Goal: Information Seeking & Learning: Learn about a topic

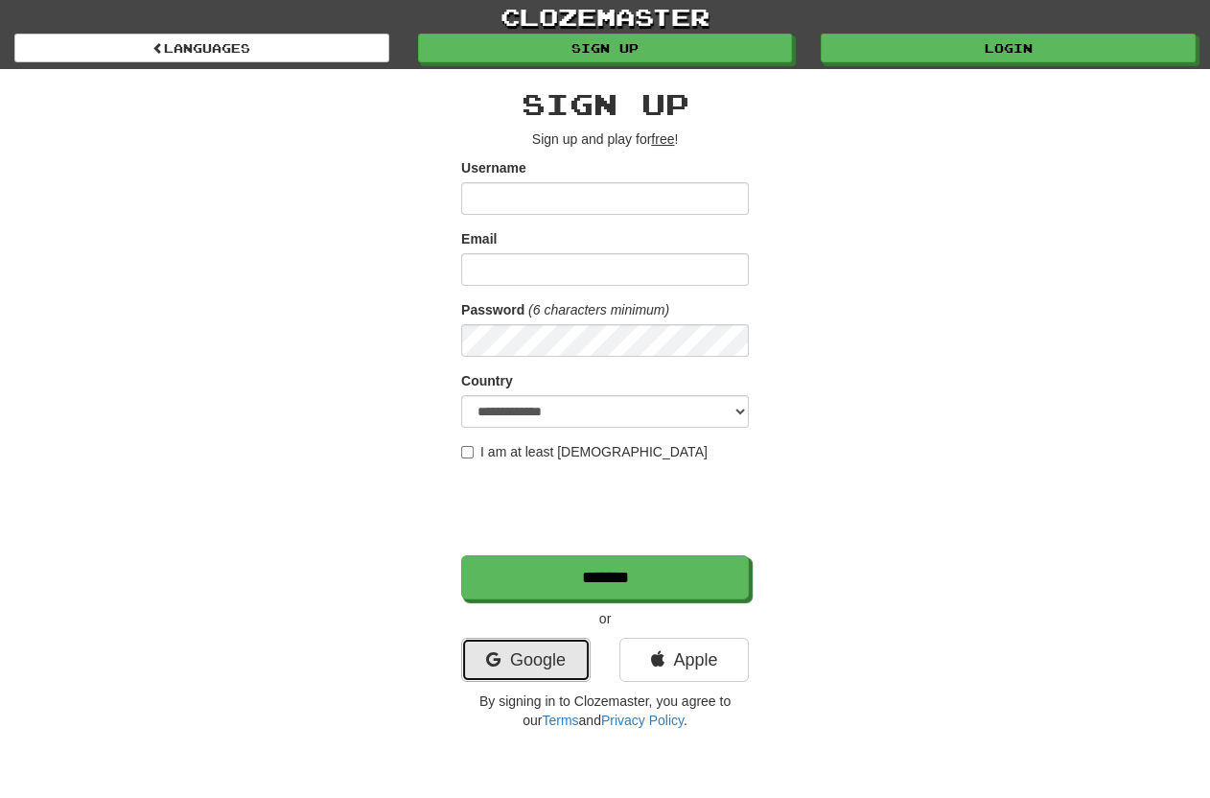
click at [493, 674] on link "Google" at bounding box center [525, 660] width 129 height 44
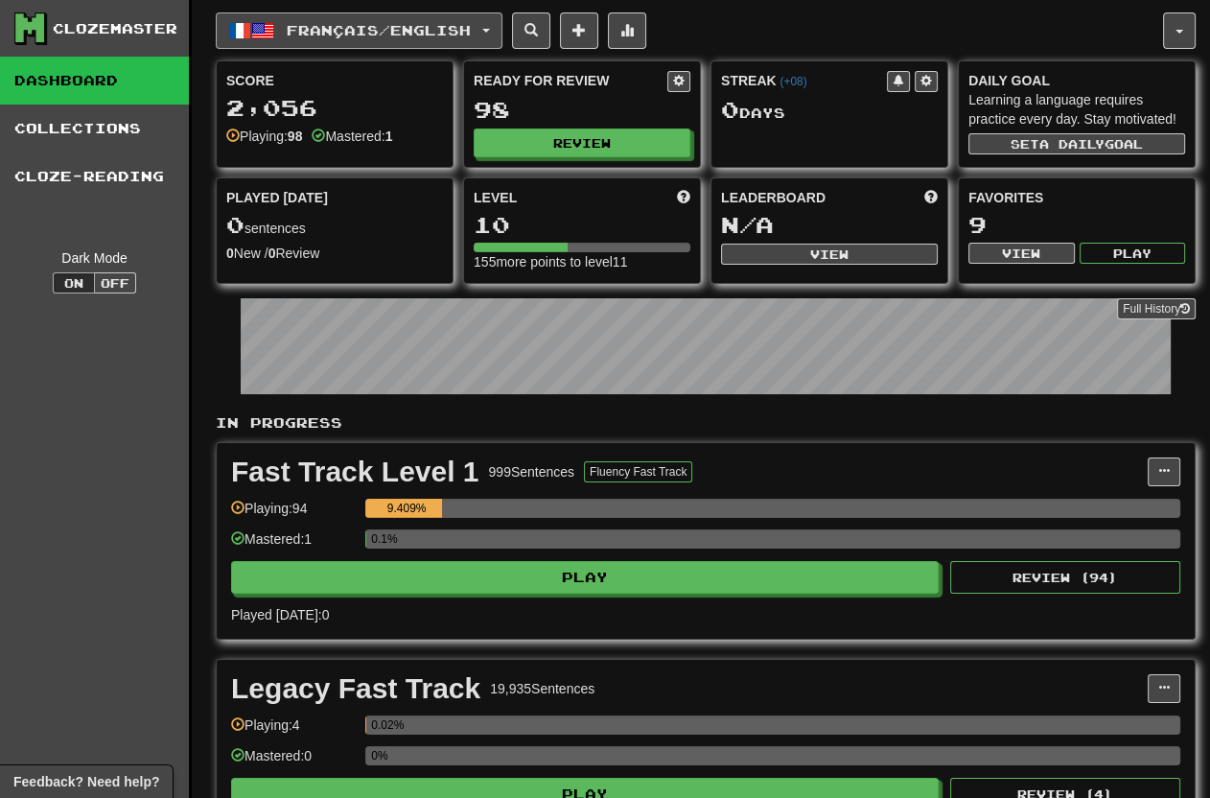
click at [457, 34] on span "Français / English" at bounding box center [379, 30] width 184 height 16
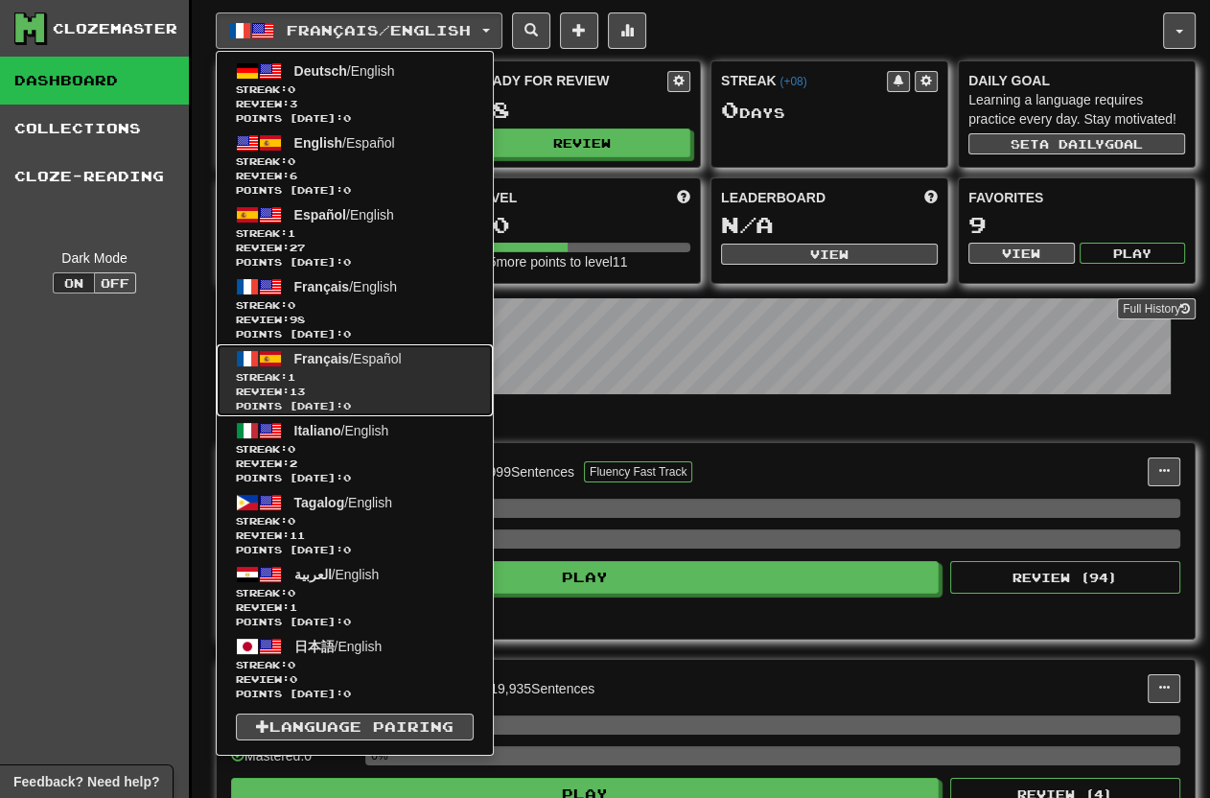
click at [319, 359] on span "Français" at bounding box center [322, 358] width 56 height 15
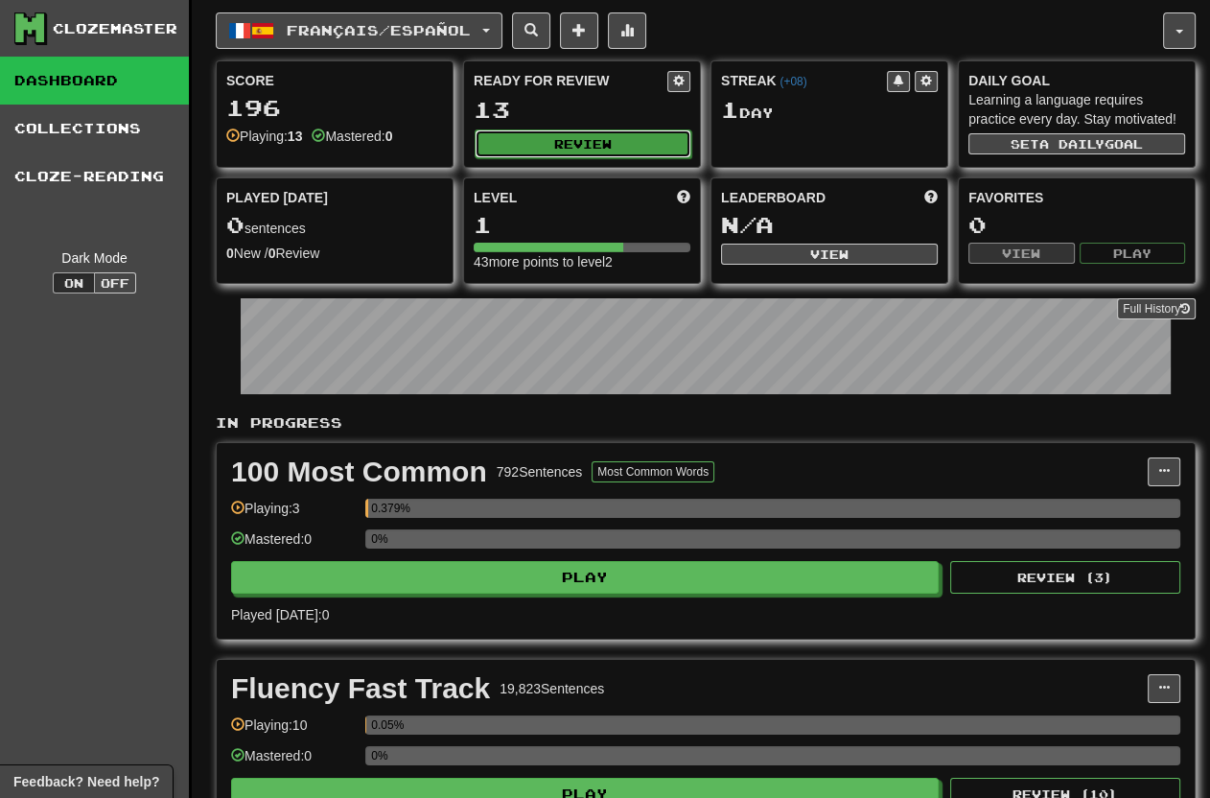
click at [565, 129] on button "Review" at bounding box center [583, 143] width 217 height 29
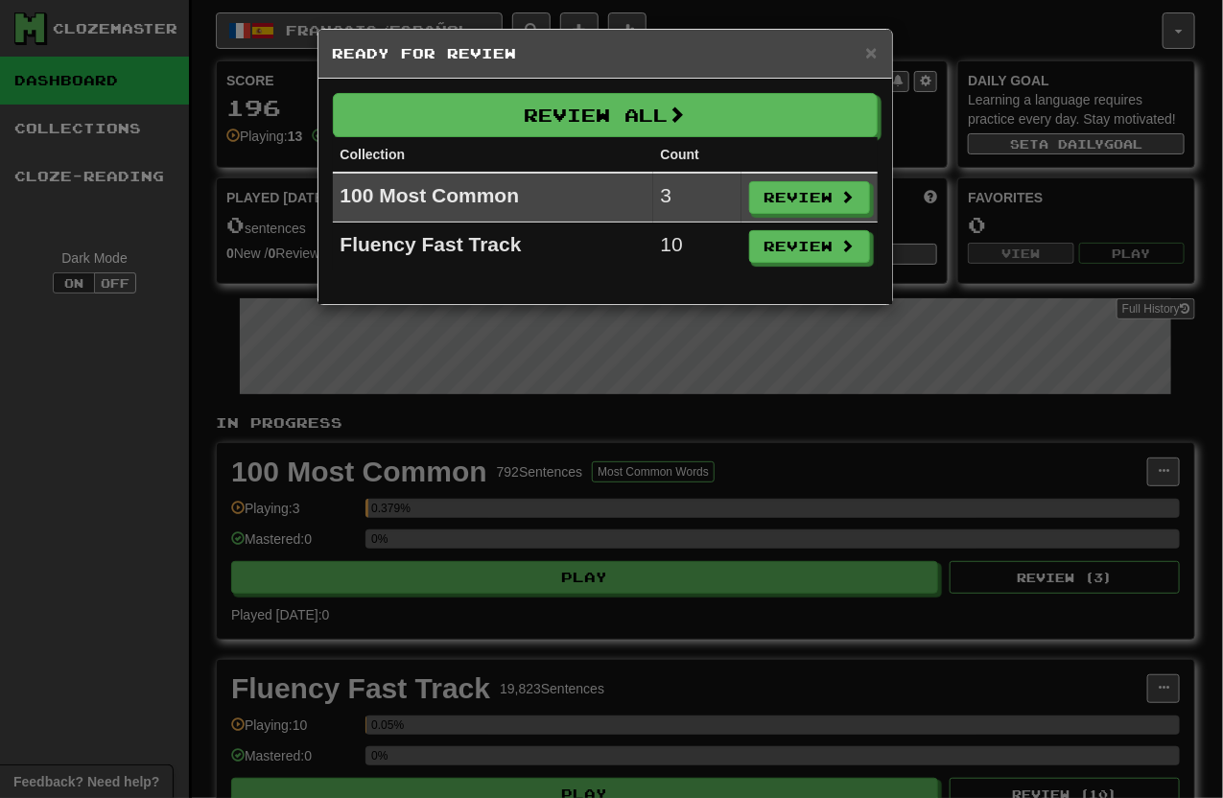
click at [793, 263] on td "Review" at bounding box center [809, 247] width 136 height 49
click at [793, 261] on button "Review" at bounding box center [810, 247] width 121 height 33
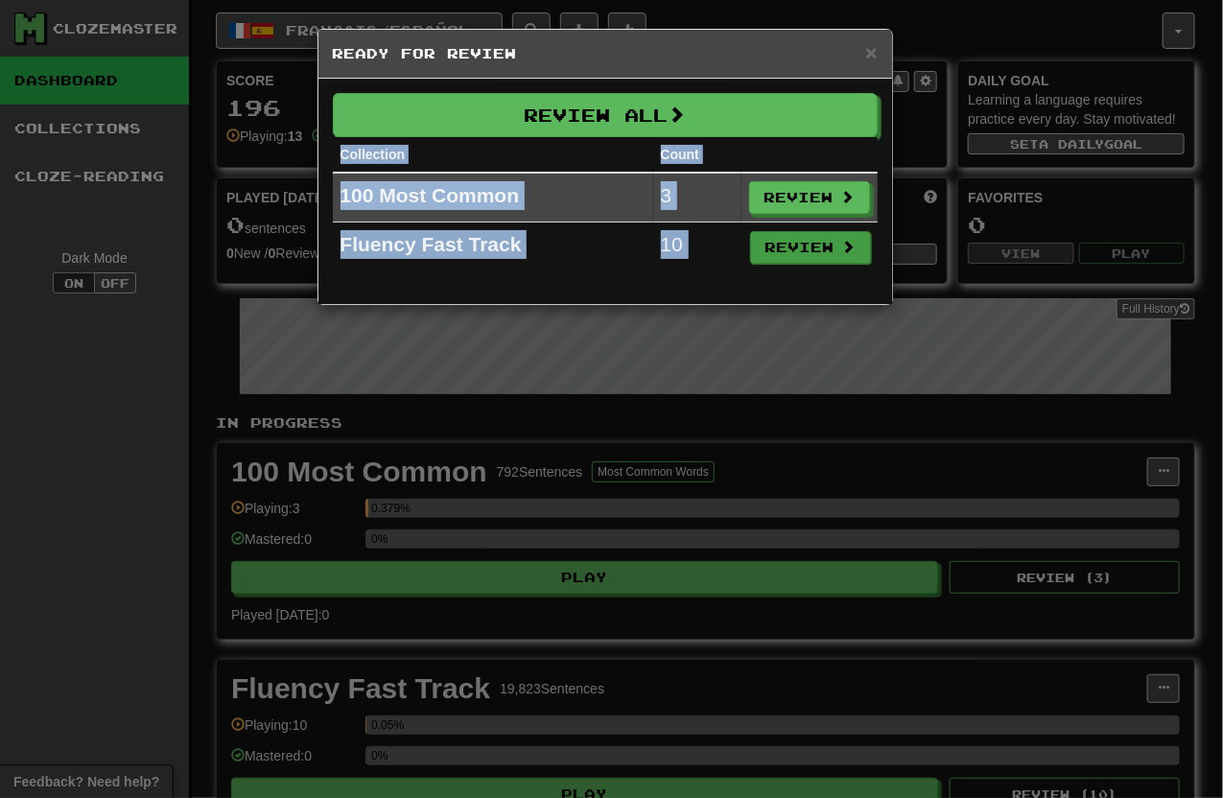
click at [792, 261] on div "× Ready for Review Review All Collection Count 100 Most Common 3 Review Fluency…" at bounding box center [611, 399] width 1223 height 798
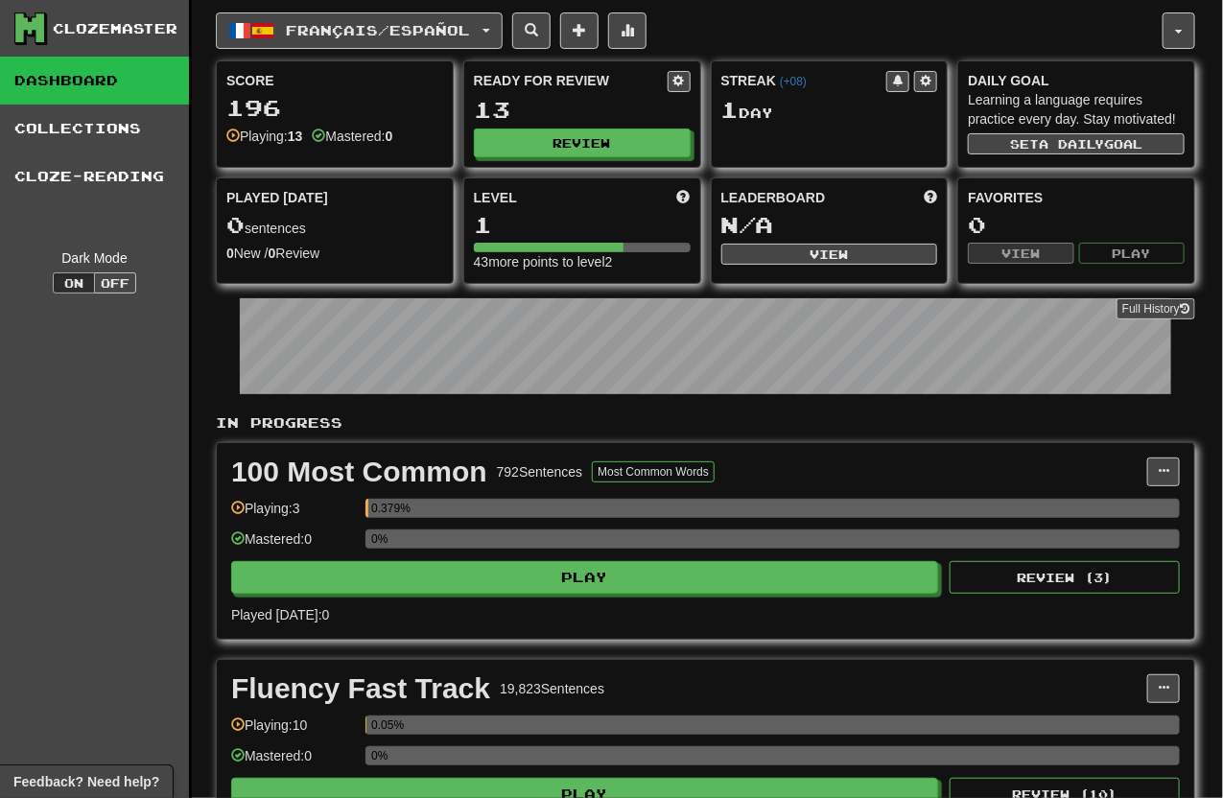
select select "**"
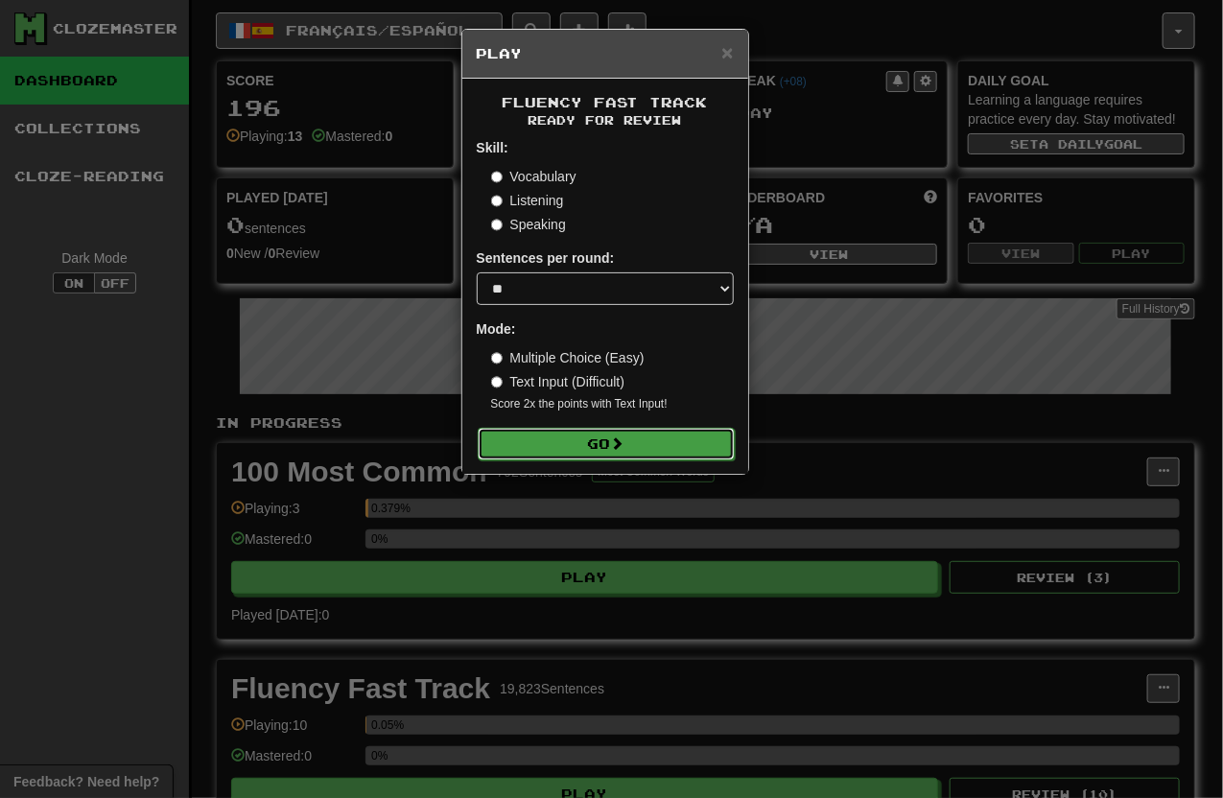
click at [585, 430] on button "Go" at bounding box center [606, 444] width 257 height 33
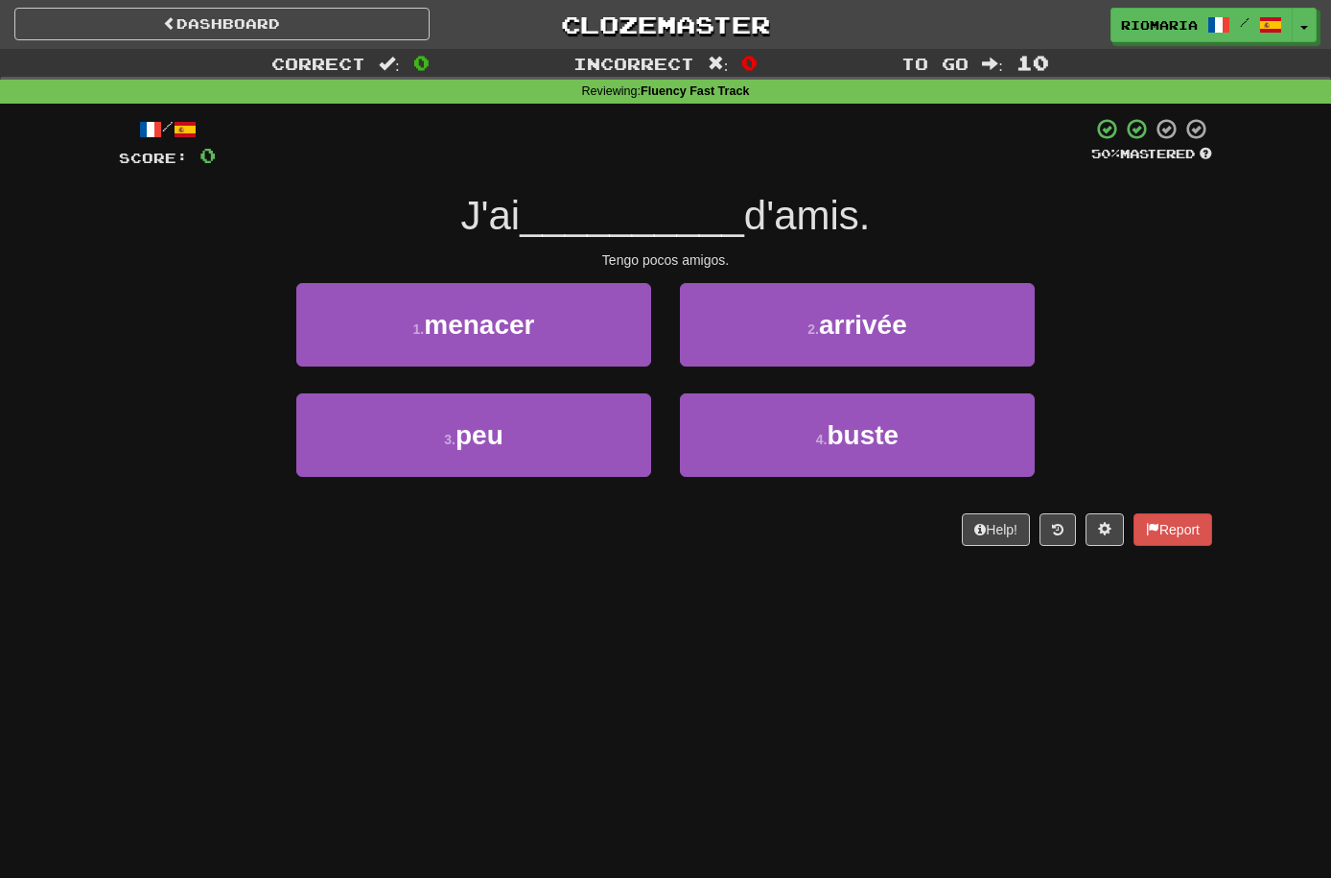
drag, startPoint x: 501, startPoint y: 221, endPoint x: 520, endPoint y: 233, distance: 22.9
click at [520, 233] on div "J'ai __________ d'amis." at bounding box center [665, 216] width 1093 height 53
drag, startPoint x: 520, startPoint y: 233, endPoint x: 413, endPoint y: 246, distance: 107.3
click at [413, 246] on div "/ Score: 0 50 % Mastered J'ai __________ d'amis. Tengo pocos amigos. 1 . menace…" at bounding box center [665, 331] width 1093 height 429
drag, startPoint x: 434, startPoint y: 223, endPoint x: 486, endPoint y: 220, distance: 52.8
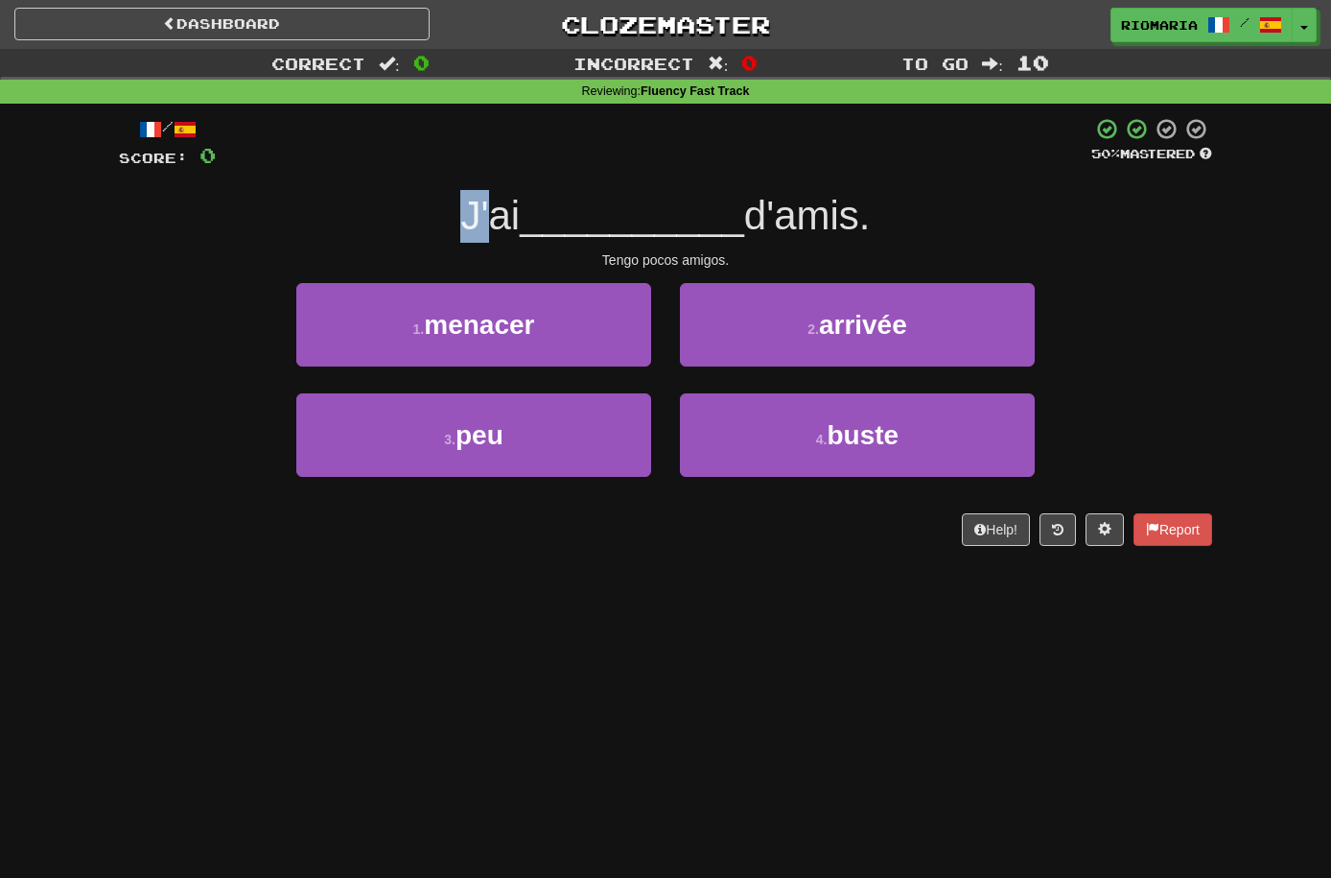
click at [486, 220] on div "J'ai __________ d'amis." at bounding box center [665, 216] width 1093 height 53
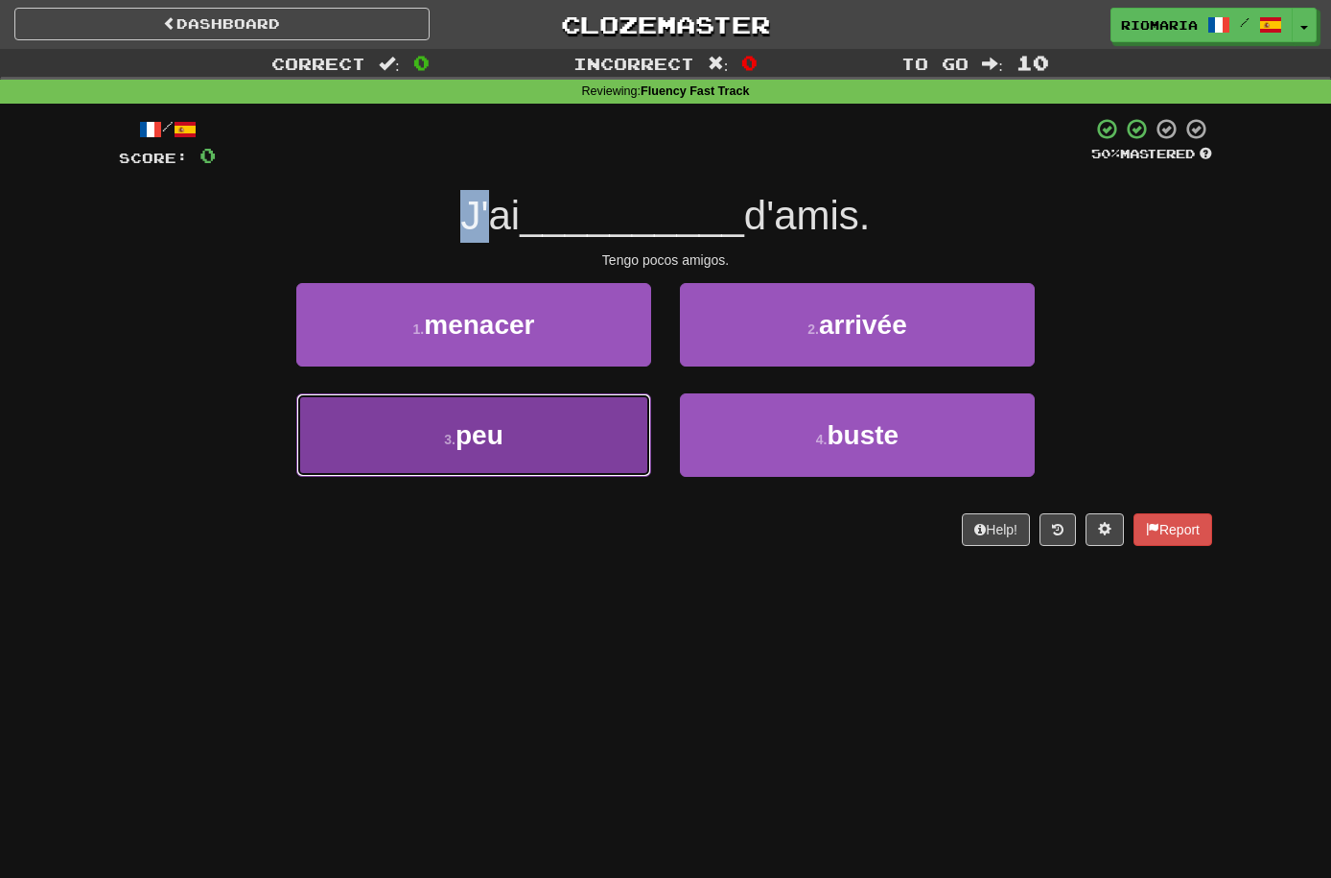
click at [504, 436] on span "peu" at bounding box center [480, 435] width 48 height 30
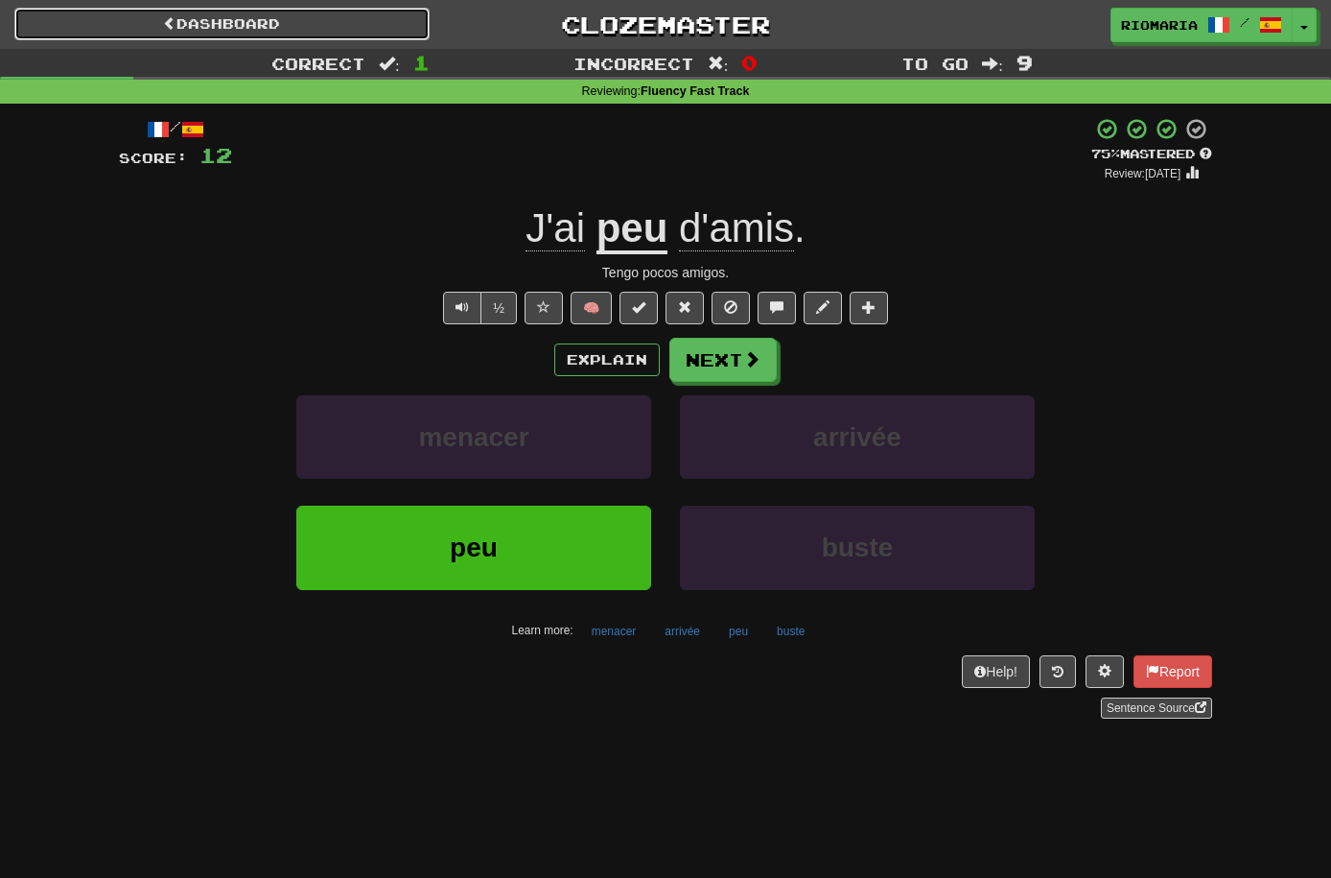
click at [194, 27] on link "Dashboard" at bounding box center [221, 24] width 415 height 33
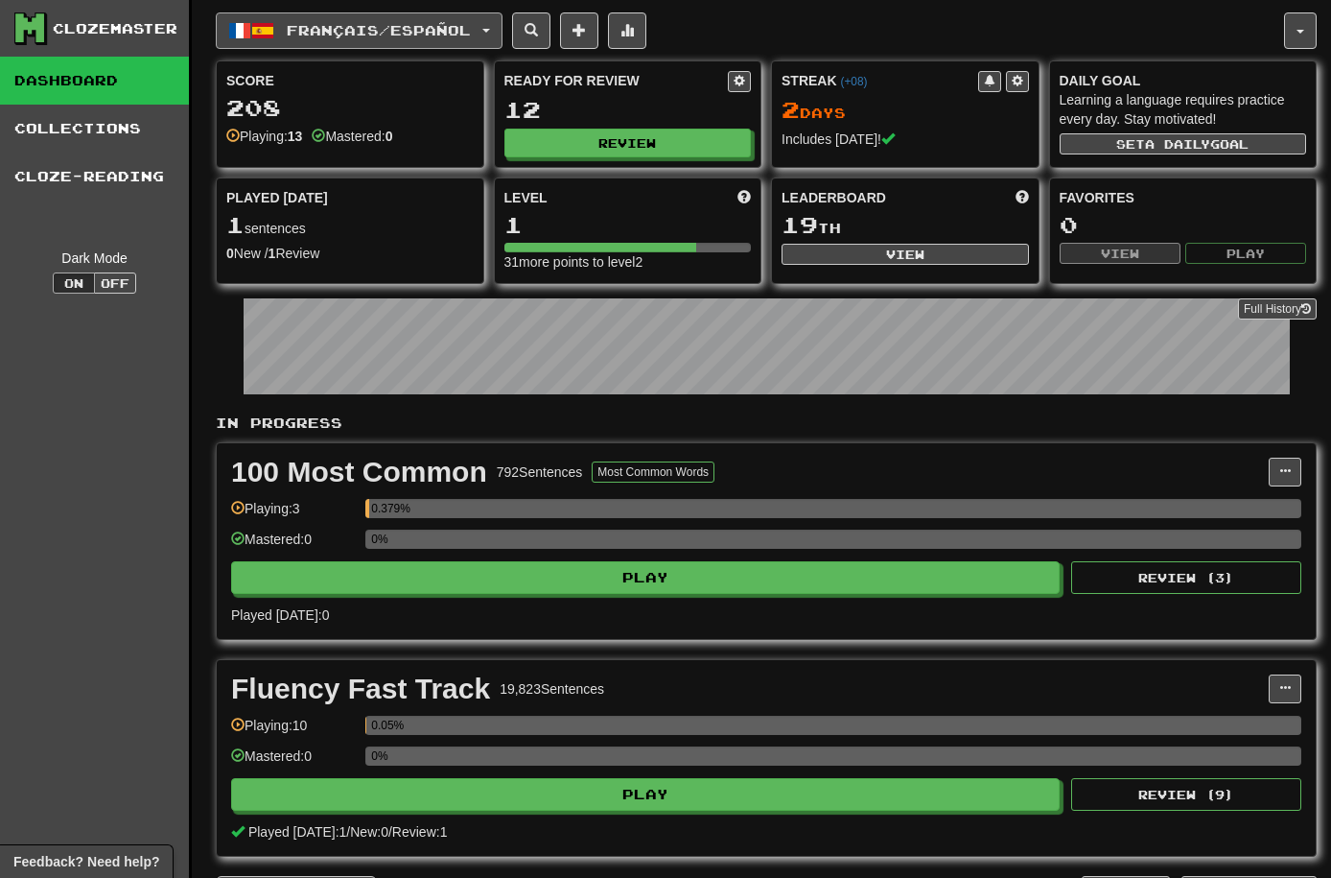
click at [381, 35] on span "Français / Español" at bounding box center [379, 30] width 184 height 16
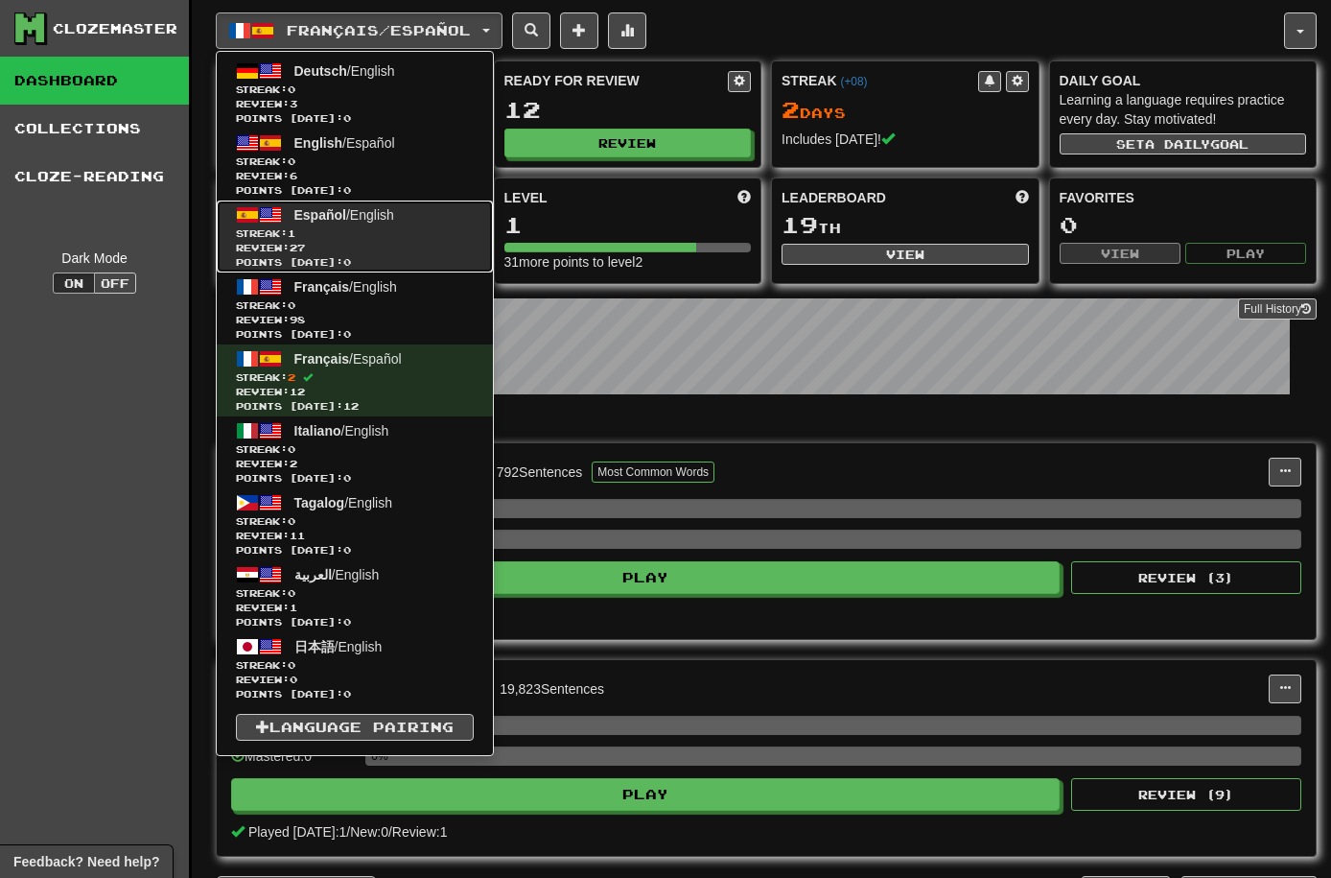
click at [372, 228] on span "Streak: 1" at bounding box center [355, 233] width 238 height 14
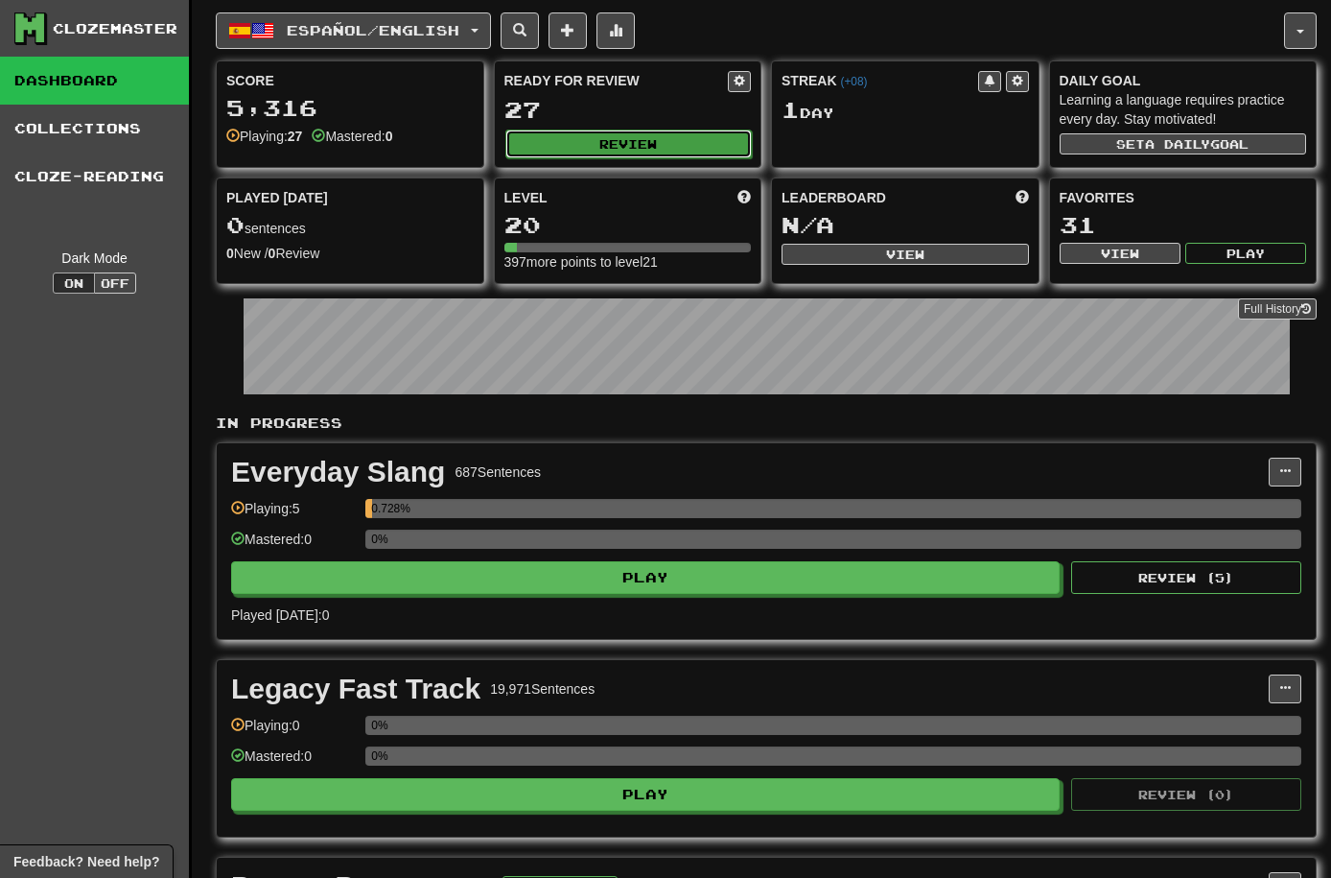
click at [529, 152] on button "Review" at bounding box center [628, 143] width 247 height 29
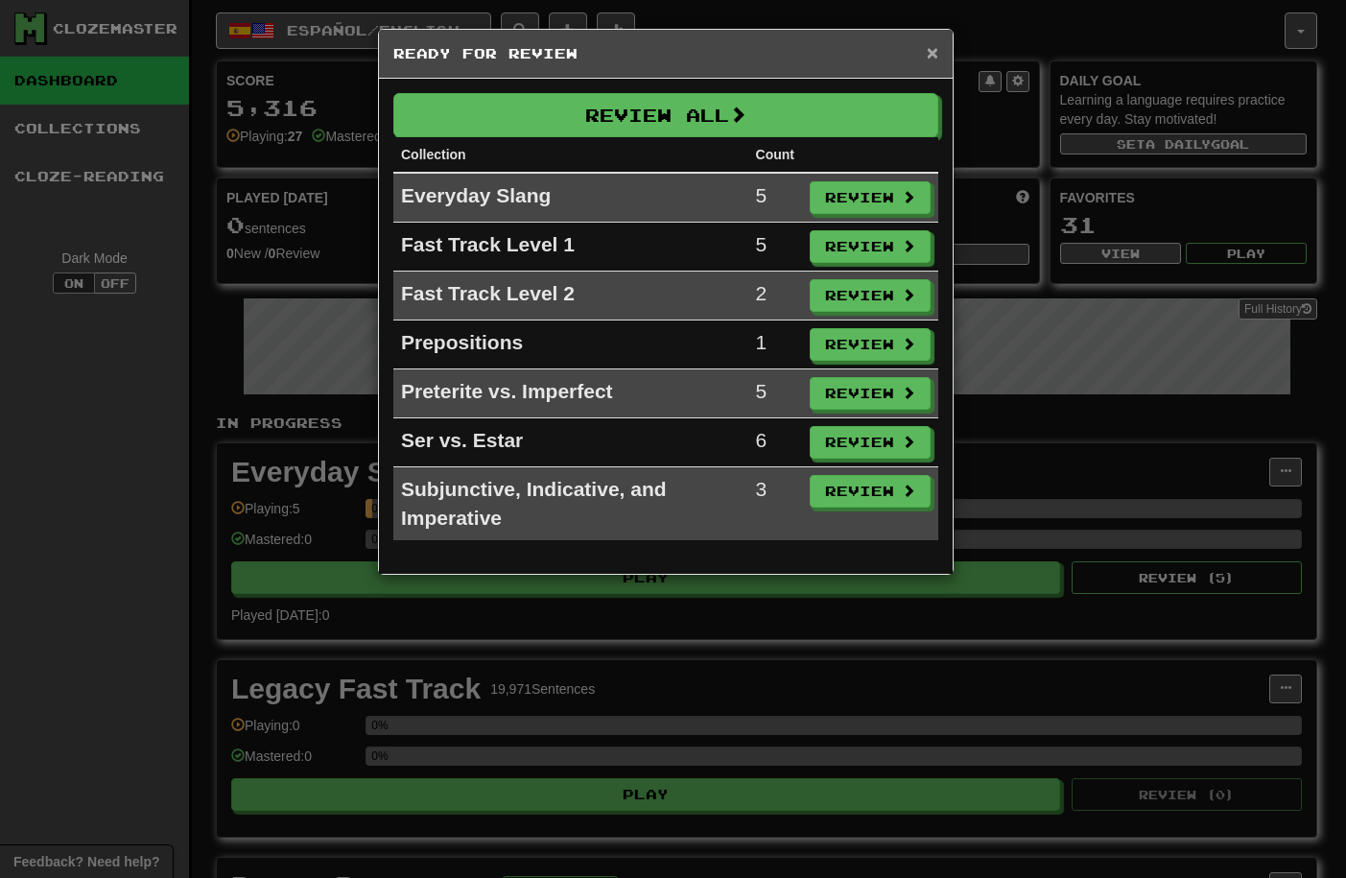
click at [937, 54] on span "×" at bounding box center [932, 52] width 12 height 22
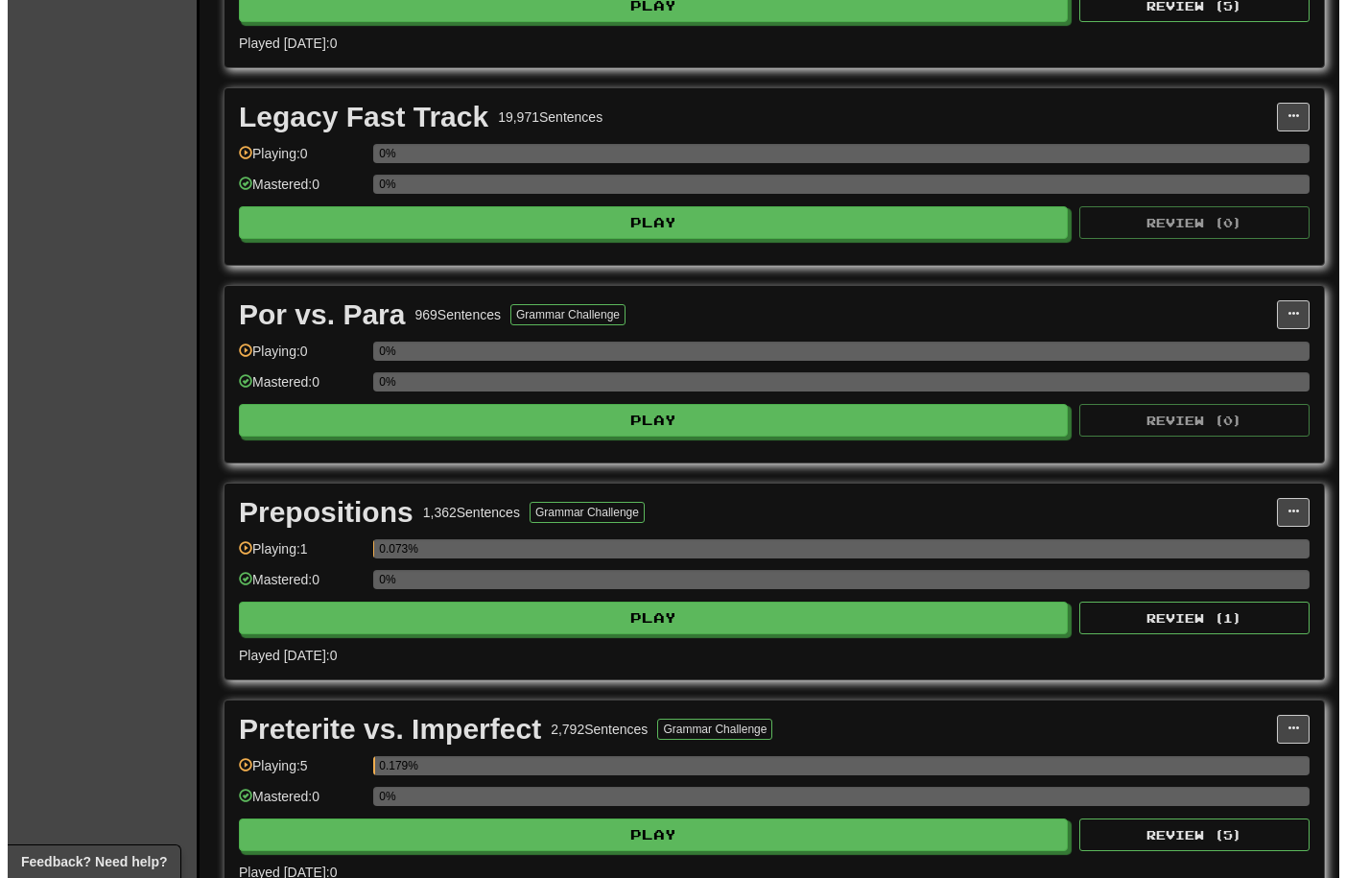
scroll to position [575, 0]
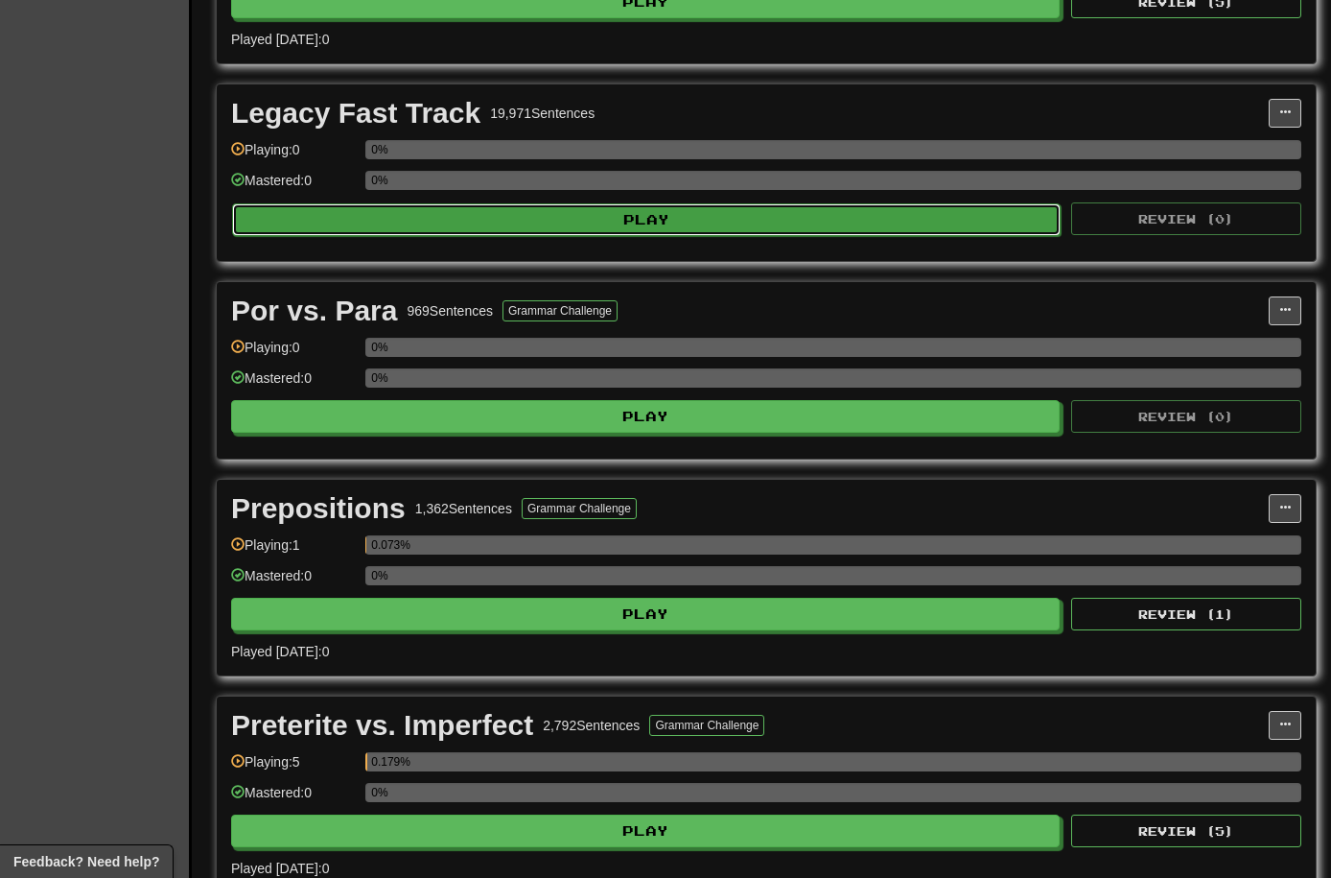
click at [530, 229] on button "Play" at bounding box center [646, 219] width 829 height 33
select select "**"
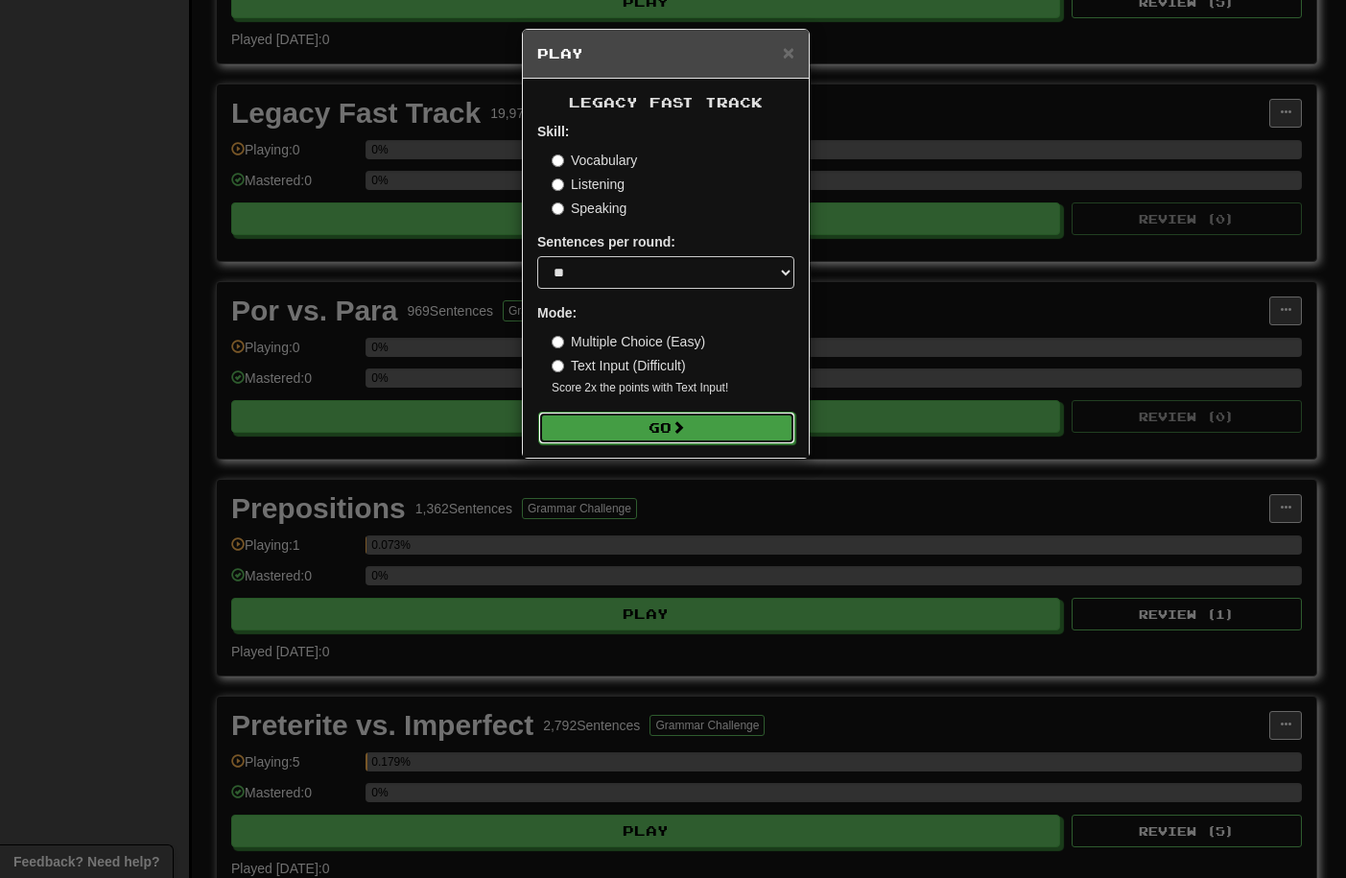
click at [621, 427] on button "Go" at bounding box center [666, 427] width 257 height 33
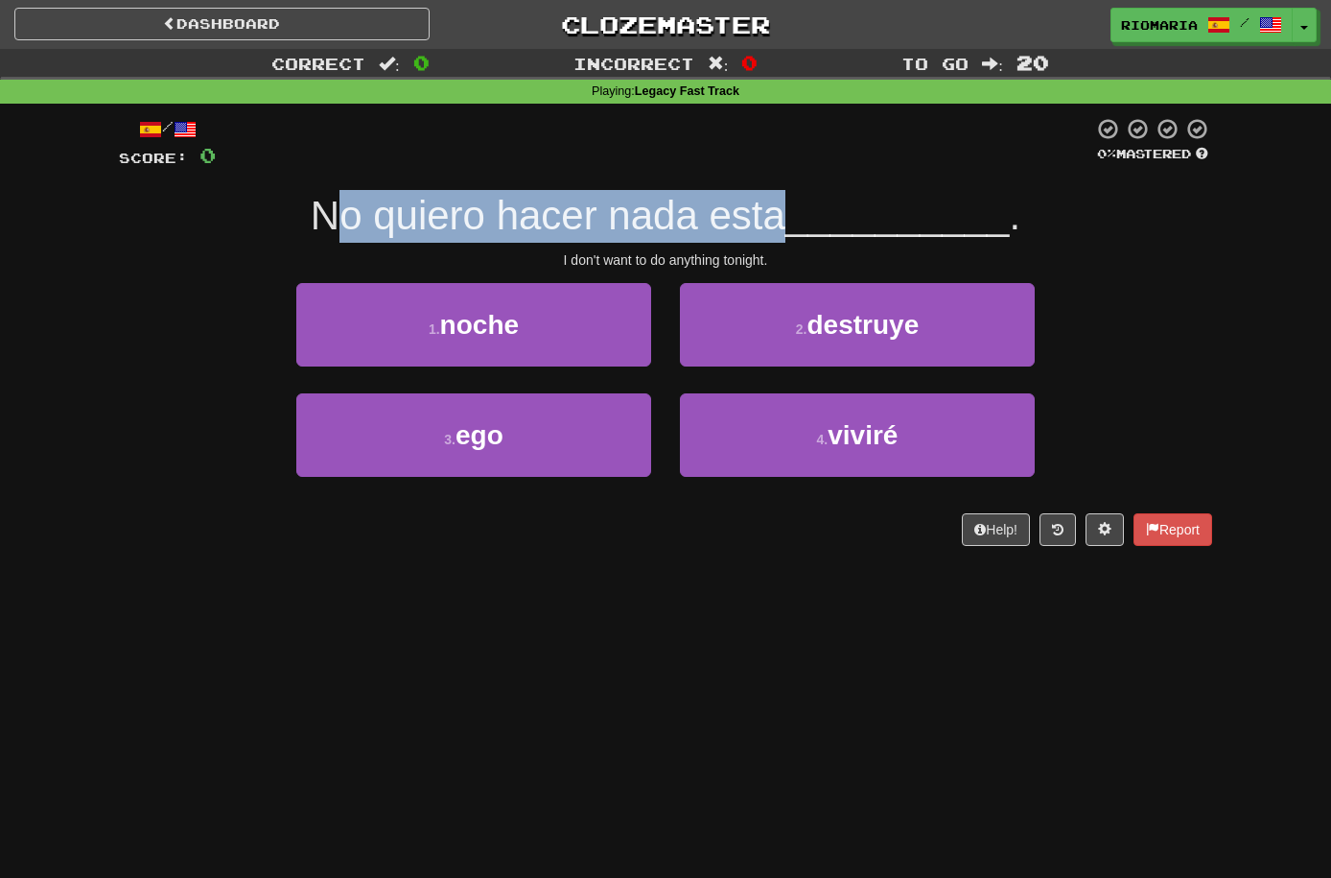
drag, startPoint x: 784, startPoint y: 217, endPoint x: 344, endPoint y: 212, distance: 439.3
click at [344, 212] on span "No quiero hacer nada esta" at bounding box center [548, 215] width 475 height 45
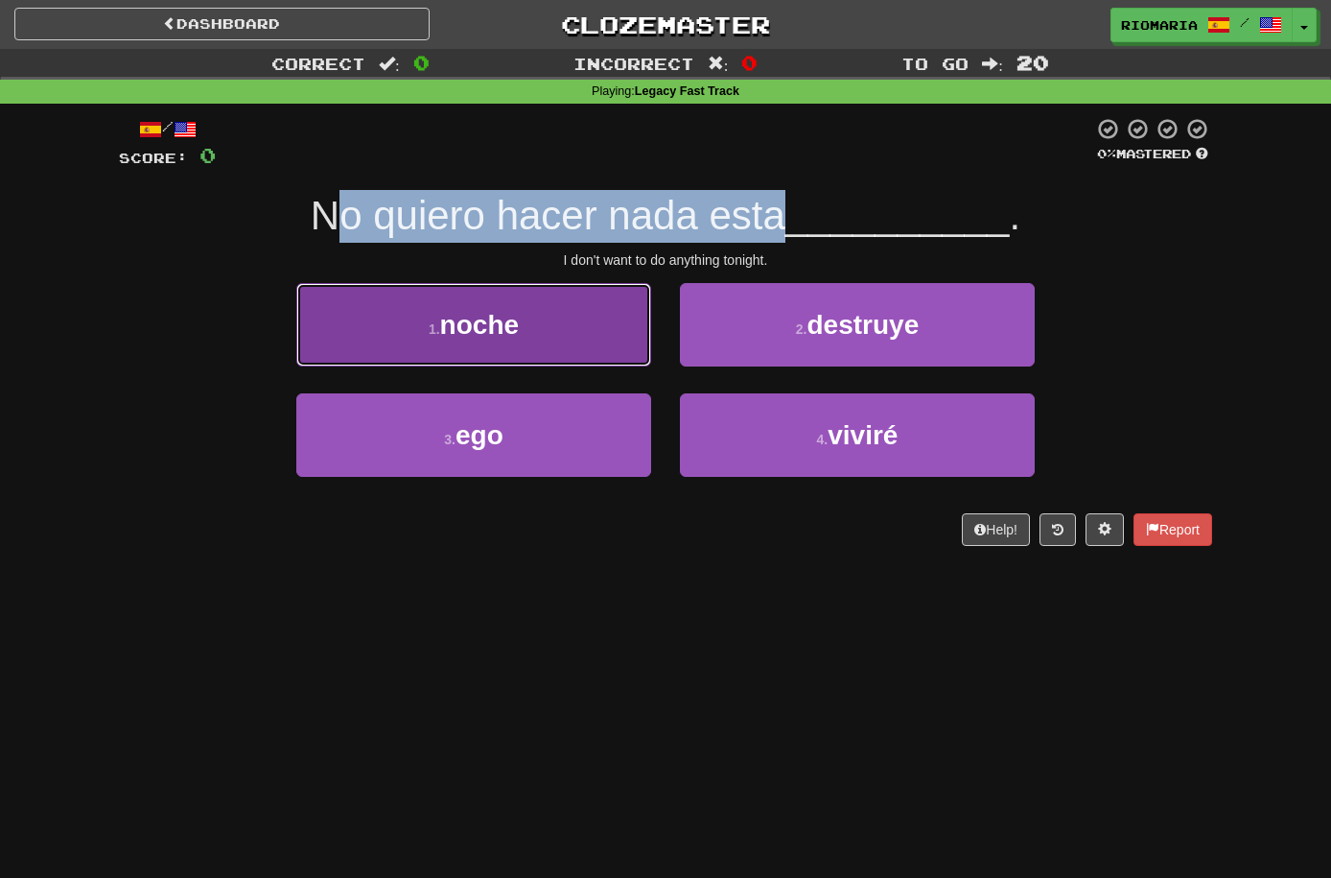
click at [471, 324] on span "noche" at bounding box center [479, 325] width 79 height 30
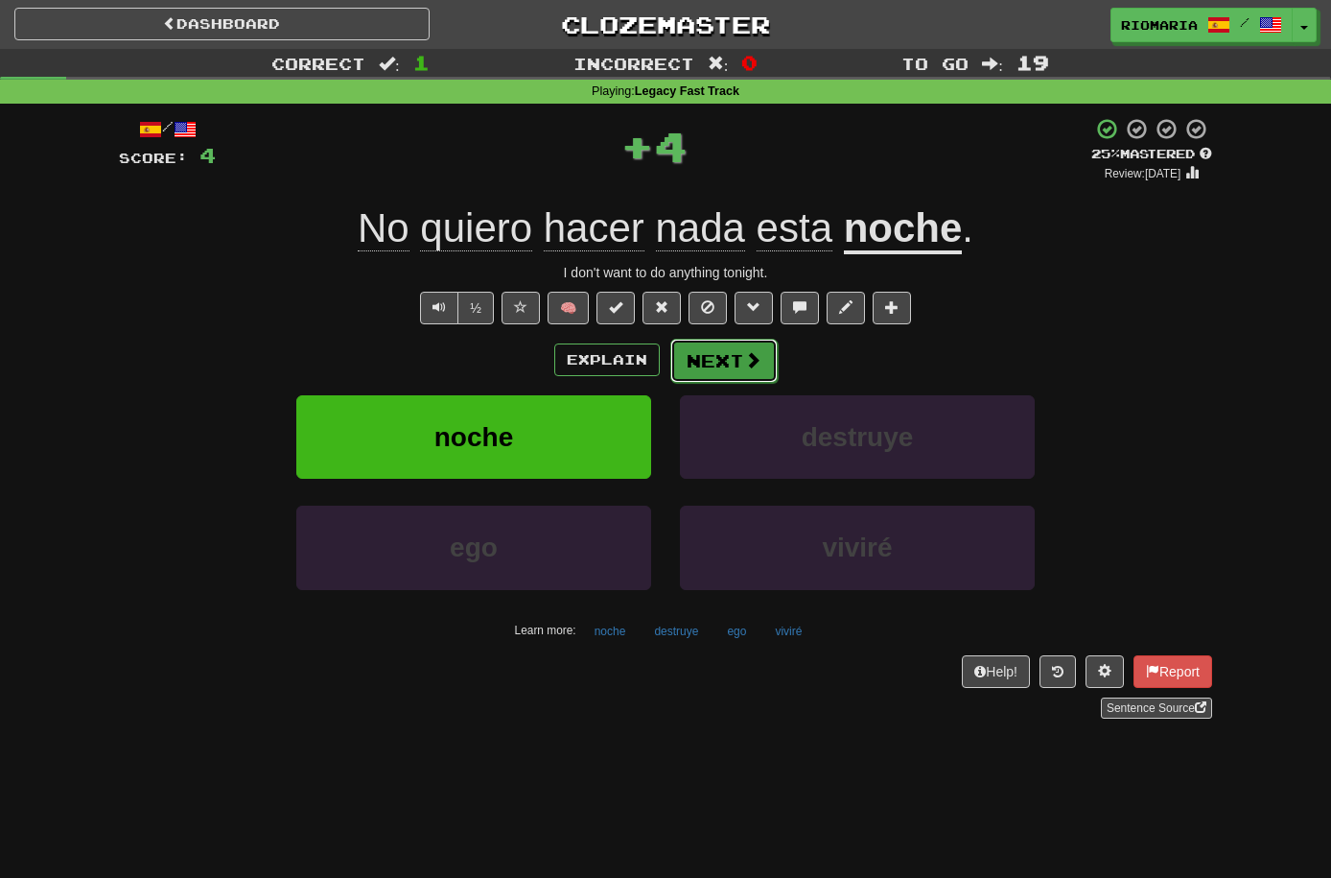
click at [733, 366] on button "Next" at bounding box center [723, 361] width 107 height 44
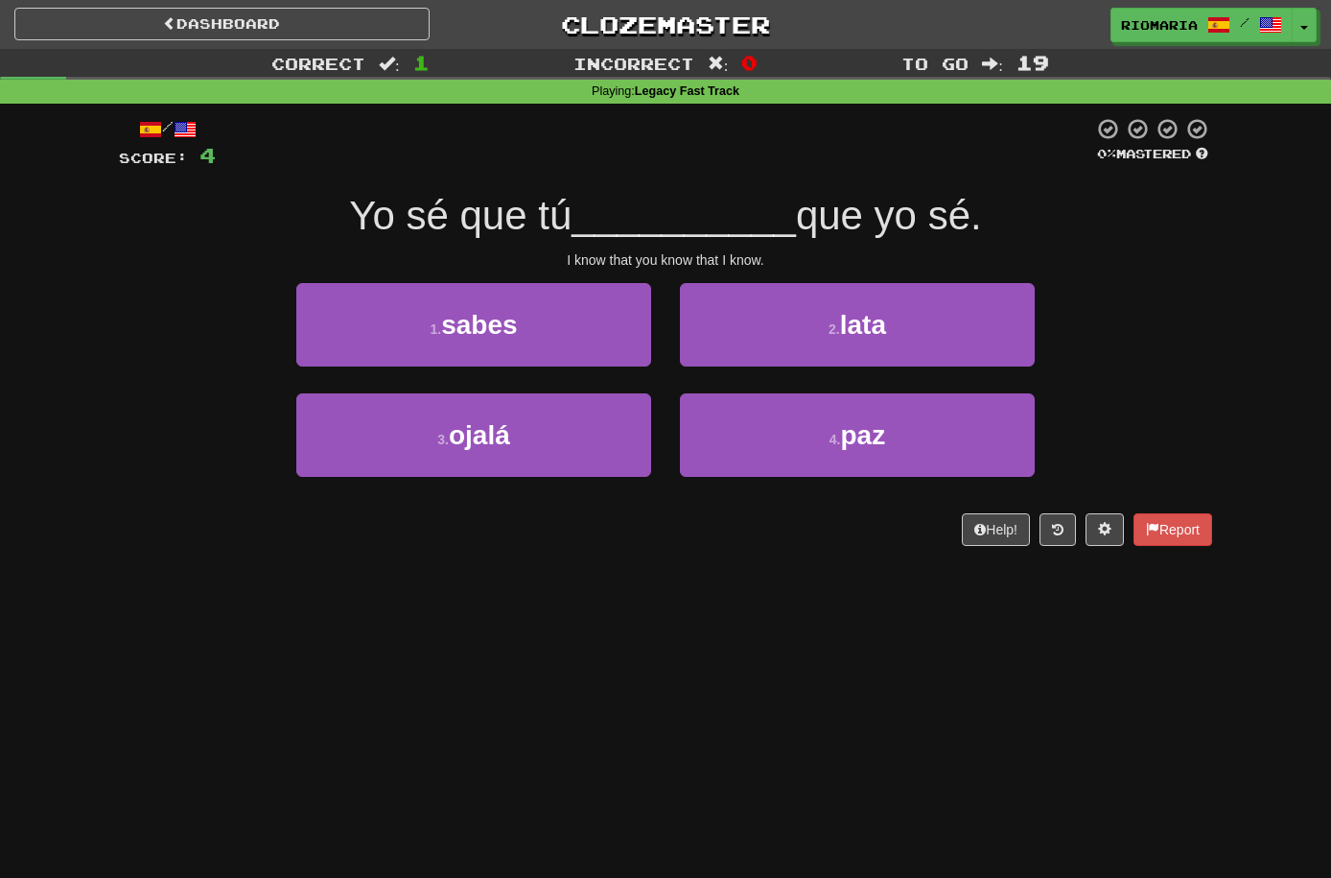
click at [448, 213] on span "Yo sé que tú" at bounding box center [460, 215] width 223 height 45
drag, startPoint x: 570, startPoint y: 254, endPoint x: 876, endPoint y: 262, distance: 306.1
click at [876, 262] on div "I know that you know that I know." at bounding box center [665, 259] width 1093 height 19
click at [383, 204] on span "Yo sé que tú" at bounding box center [460, 215] width 223 height 45
click at [358, 206] on span "Yo sé que tú" at bounding box center [460, 215] width 223 height 45
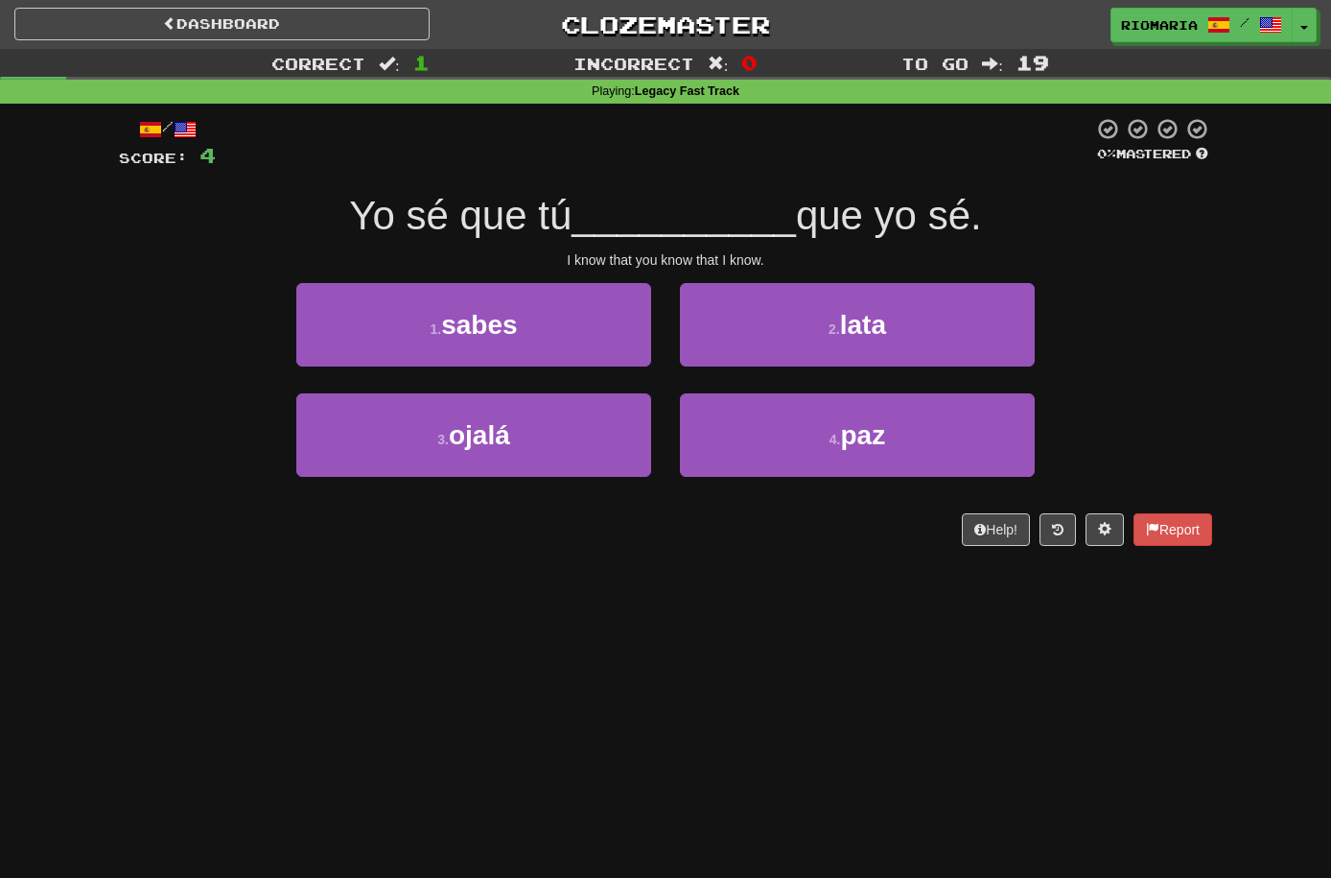
click at [477, 218] on span "Yo sé que tú" at bounding box center [460, 215] width 223 height 45
click at [510, 207] on span "Yo sé que tú" at bounding box center [460, 215] width 223 height 45
click at [683, 253] on div "I know that you know that I know." at bounding box center [665, 259] width 1093 height 19
drag, startPoint x: 806, startPoint y: 228, endPoint x: 948, endPoint y: 233, distance: 142.0
click at [806, 227] on span "que yo sé." at bounding box center [889, 215] width 186 height 45
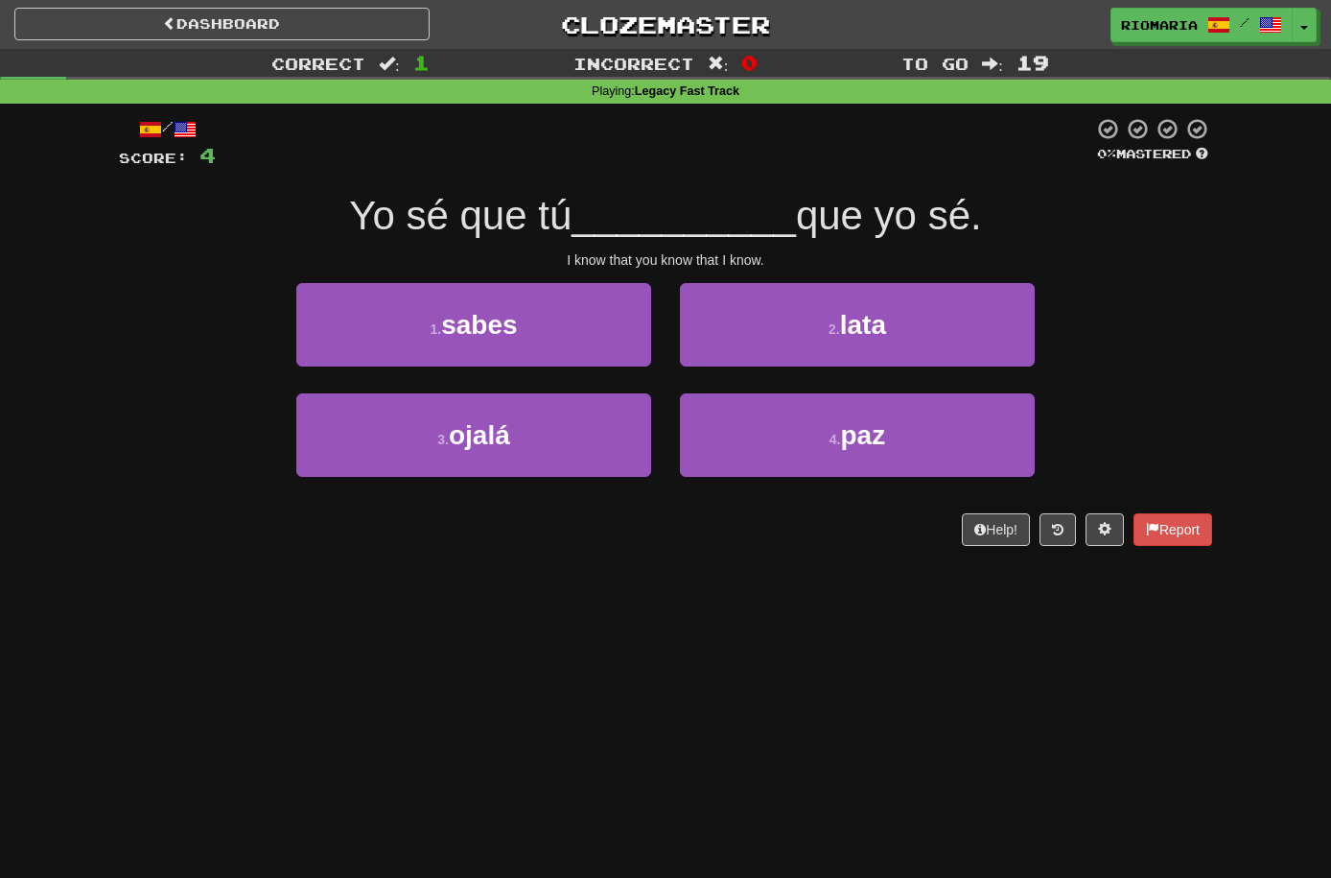
click at [952, 233] on span "que yo sé." at bounding box center [889, 215] width 186 height 45
click at [1020, 239] on div "Yo sé que tú __________ que yo sé." at bounding box center [665, 216] width 1093 height 53
click at [520, 323] on button "1 . sabes" at bounding box center [473, 324] width 355 height 83
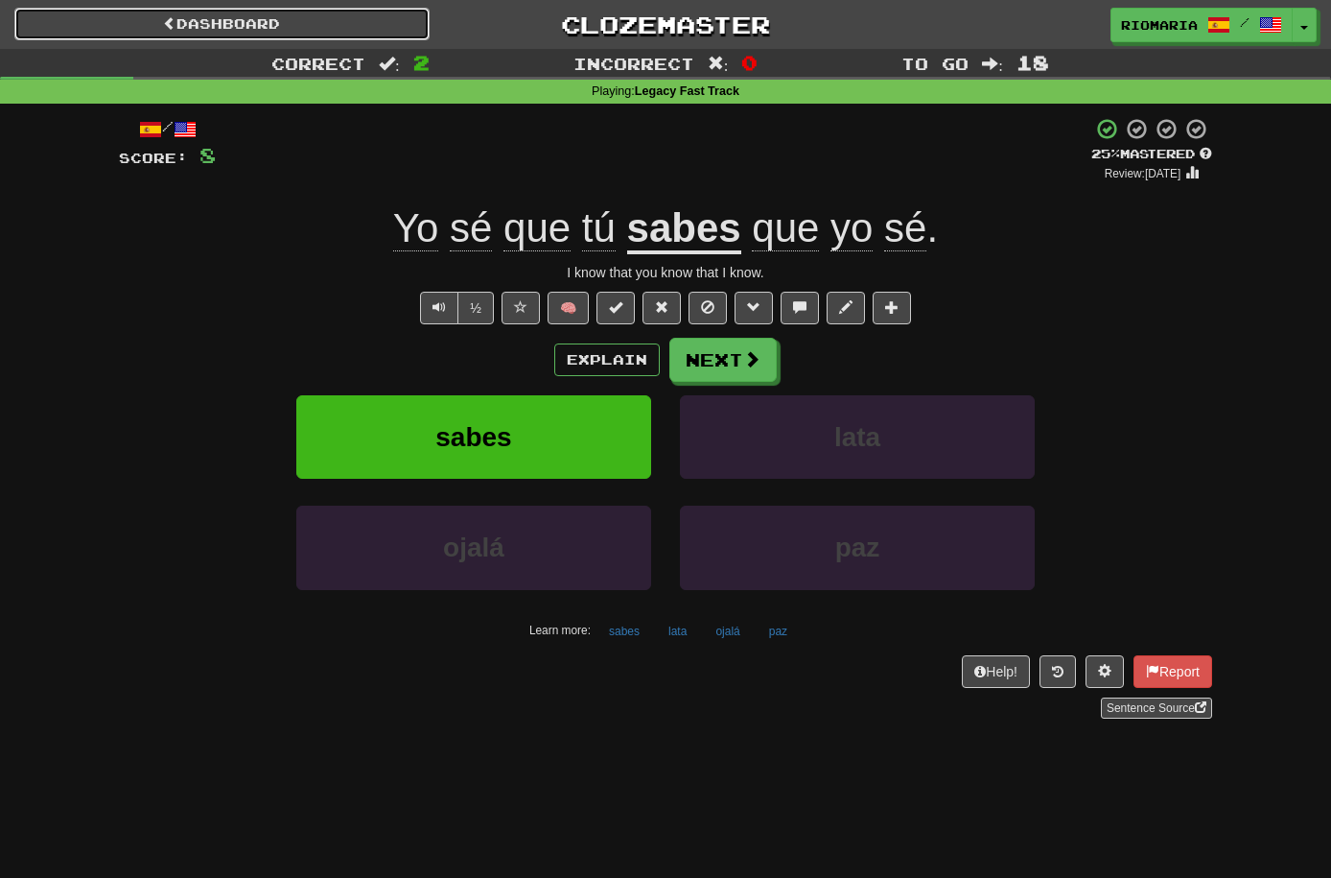
click at [182, 16] on link "Dashboard" at bounding box center [221, 24] width 415 height 33
